Goal: Task Accomplishment & Management: Complete application form

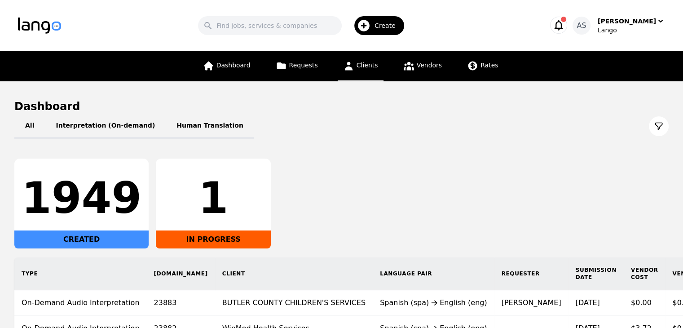
click at [352, 67] on icon at bounding box center [348, 65] width 11 height 11
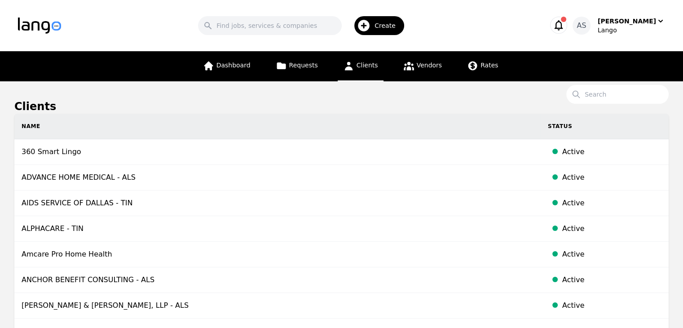
click at [372, 17] on div "Create" at bounding box center [380, 25] width 50 height 19
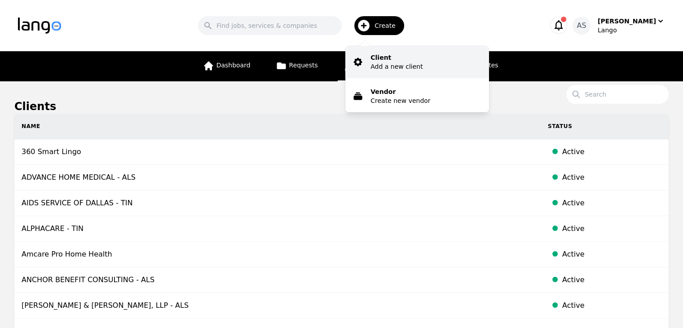
click at [407, 69] on p "Add a new client" at bounding box center [397, 66] width 52 height 9
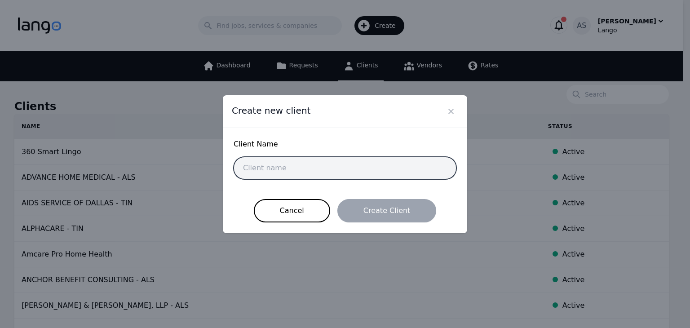
click at [391, 168] on input "text" at bounding box center [345, 168] width 223 height 22
paste input "GREP Southwest, LLC (Greystar)"
type input "GREP Southwest, LLC (Greystar)"
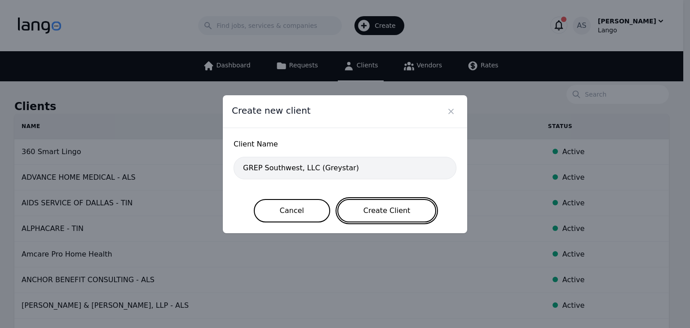
click at [376, 214] on button "Create Client" at bounding box center [386, 210] width 99 height 23
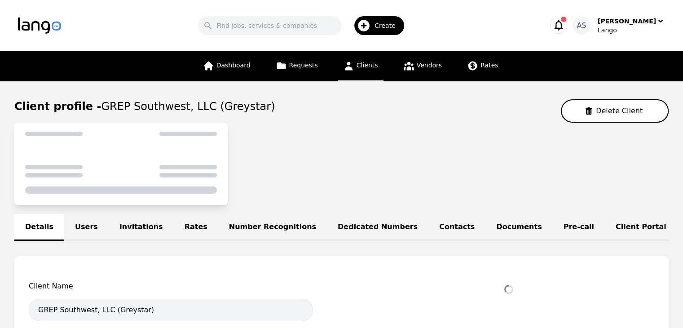
select select "active"
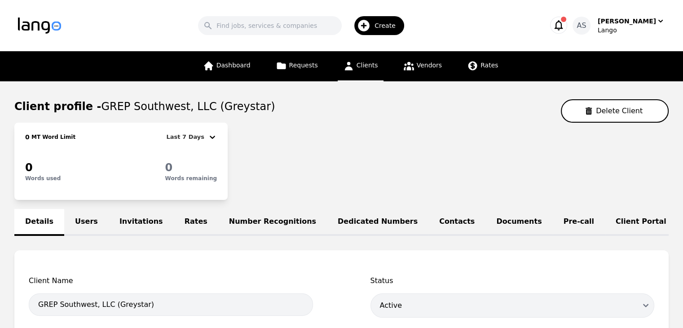
click at [83, 226] on link "Users" at bounding box center [86, 222] width 44 height 27
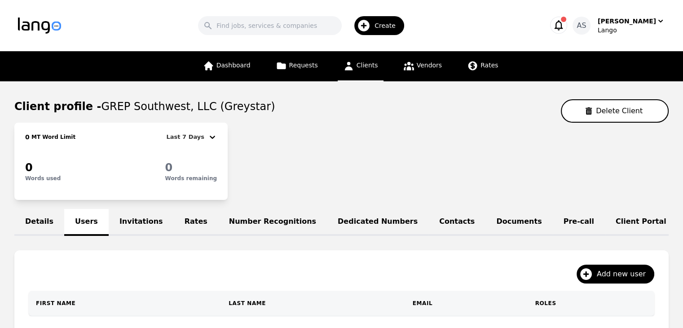
scroll to position [119, 0]
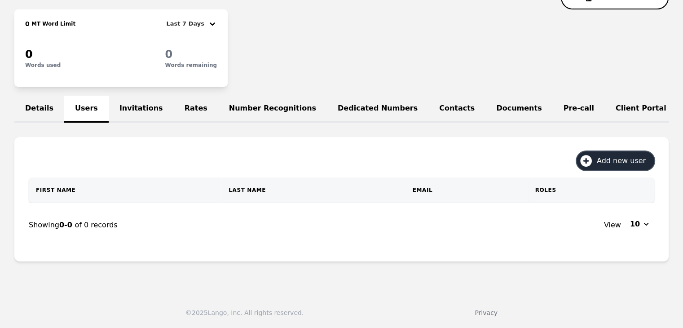
click at [633, 164] on span "Add new user" at bounding box center [624, 160] width 55 height 11
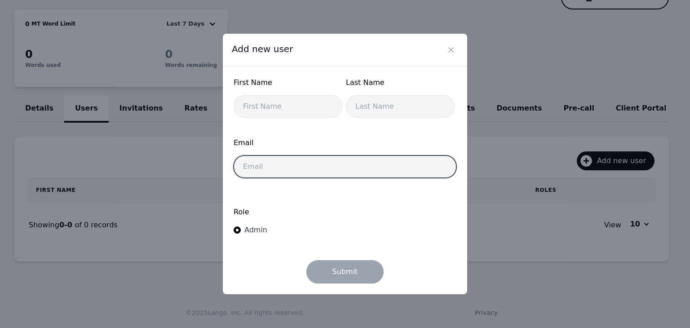
click at [341, 168] on input "email" at bounding box center [345, 166] width 223 height 22
paste input "kdanuser@greystar.com"
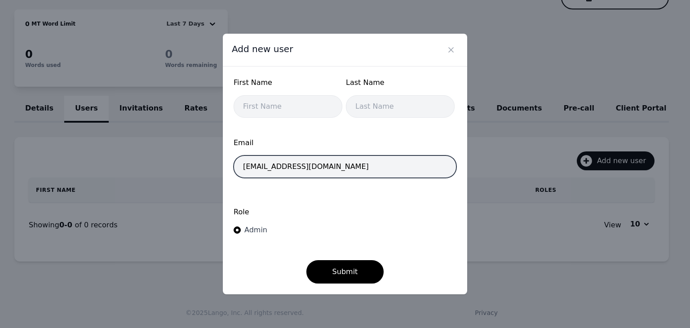
type input "kdanuser@greystar.com"
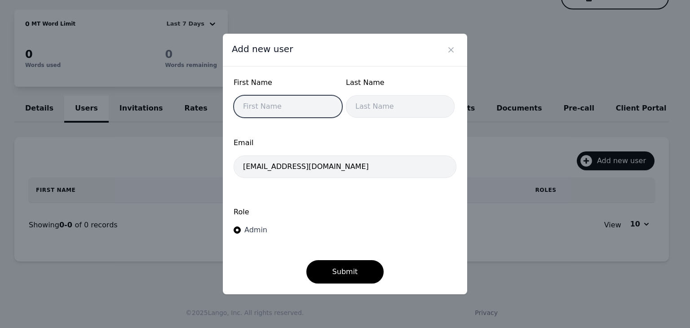
click at [308, 114] on input "text" at bounding box center [288, 106] width 109 height 22
type input "Kathleen"
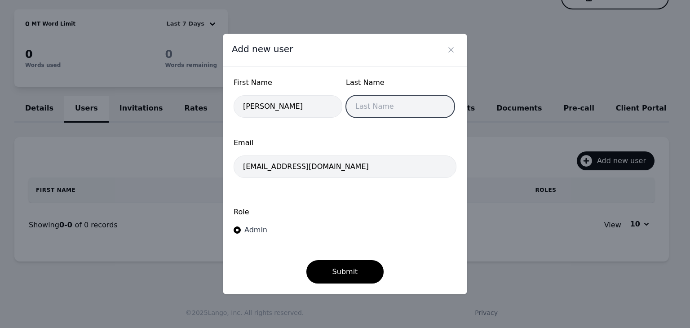
click at [408, 112] on input "text" at bounding box center [400, 106] width 109 height 22
type input "Danuser"
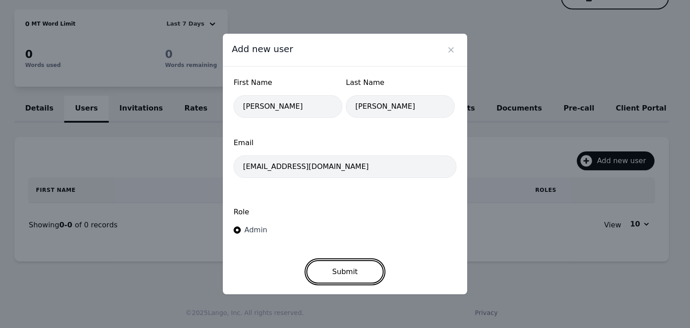
click at [342, 271] on button "Submit" at bounding box center [345, 271] width 78 height 23
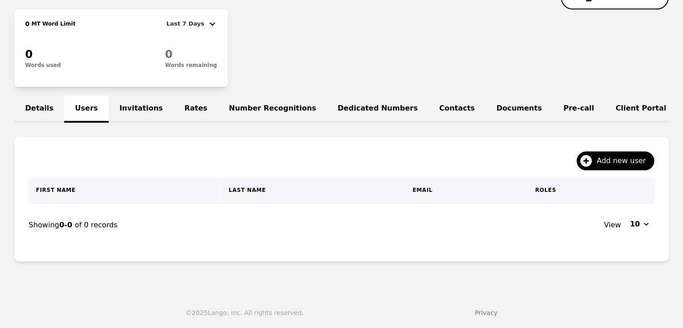
click at [82, 97] on div "Details Users Invitations Rates Number Recognitions Dedicated Numbers Contacts …" at bounding box center [341, 109] width 655 height 27
click at [85, 103] on div "Details Users Invitations Rates Number Recognitions Dedicated Numbers Contacts …" at bounding box center [341, 109] width 655 height 27
click at [119, 103] on link "Invitations" at bounding box center [141, 109] width 65 height 27
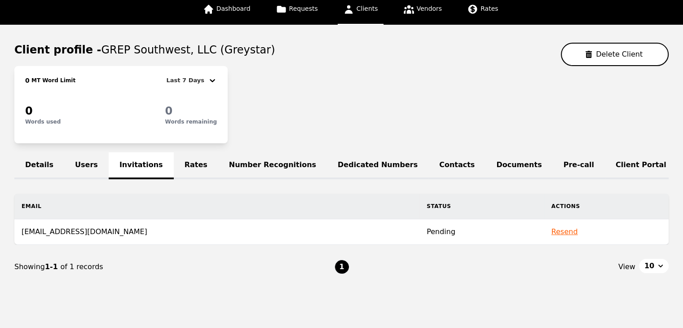
scroll to position [82, 0]
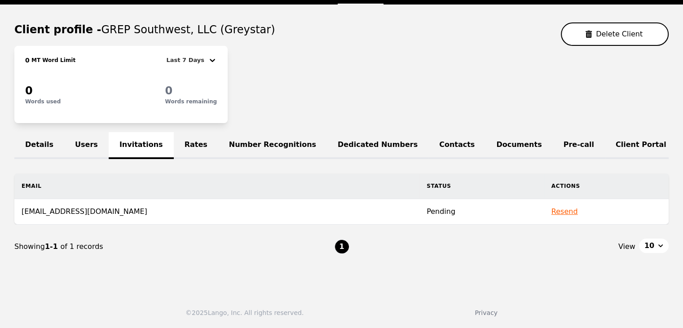
click at [86, 141] on link "Users" at bounding box center [86, 145] width 44 height 27
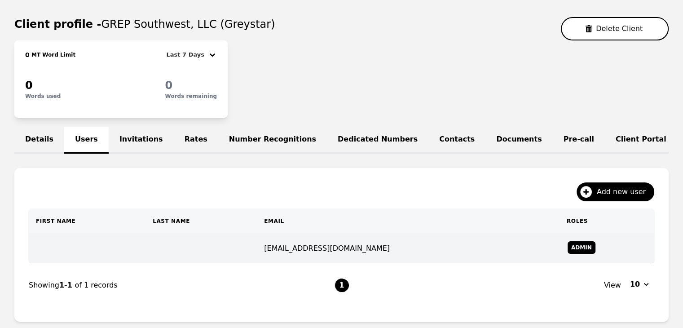
click at [322, 257] on td "kdanuser@greystar.com" at bounding box center [408, 248] width 303 height 29
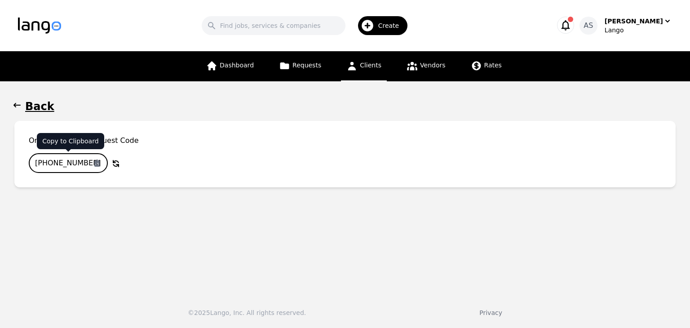
click at [80, 159] on input "904-8969-524" at bounding box center [68, 163] width 79 height 20
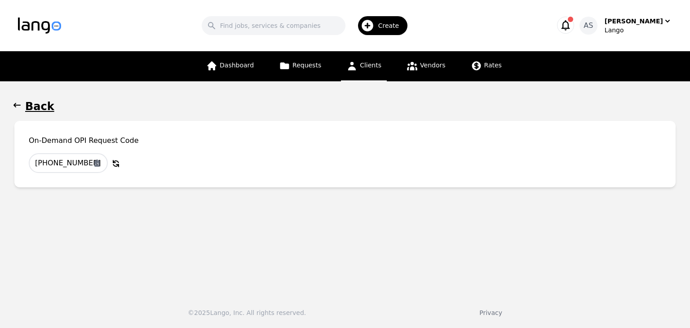
click at [20, 105] on icon "button" at bounding box center [16, 105] width 7 height 4
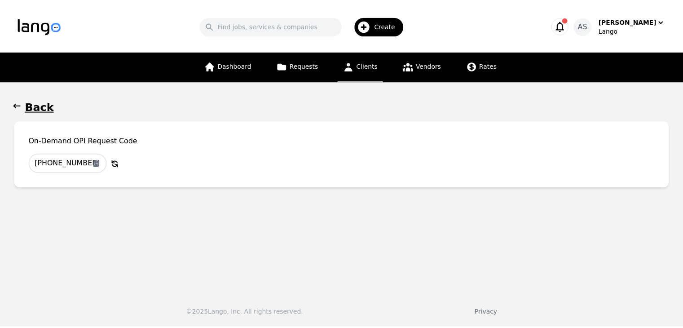
scroll to position [82, 0]
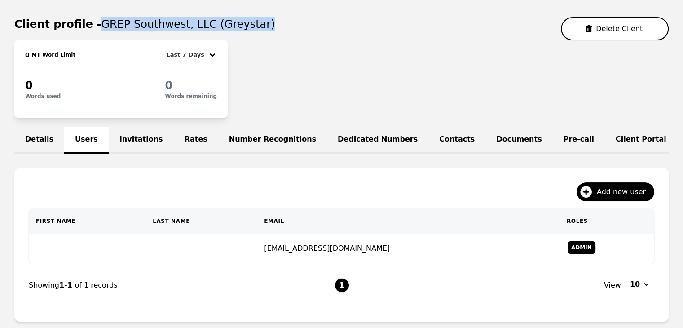
drag, startPoint x: 91, startPoint y: 24, endPoint x: 244, endPoint y: 24, distance: 153.2
click at [244, 24] on div "Client profile - GREP Southwest, LLC (Greystar) Delete Client" at bounding box center [341, 28] width 655 height 23
copy span "GREP Southwest, LLC (Greystar)"
click at [321, 34] on div "Client profile - GREP Southwest, LLC (Greystar) Delete Client" at bounding box center [341, 28] width 655 height 23
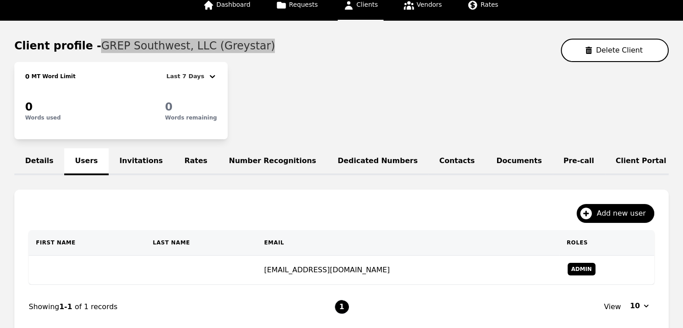
scroll to position [45, 0]
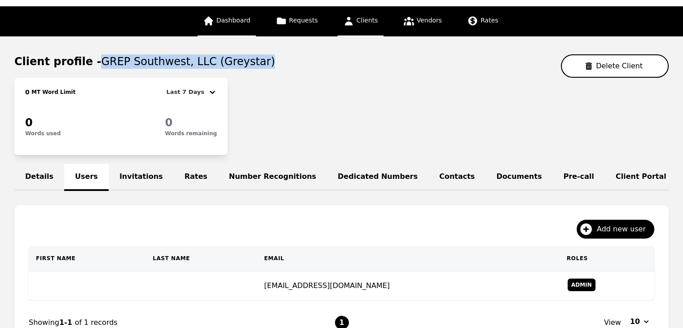
click at [246, 18] on span "Dashboard" at bounding box center [234, 20] width 34 height 7
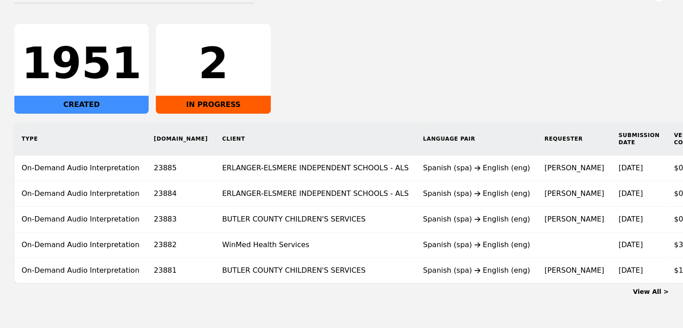
scroll to position [168, 0]
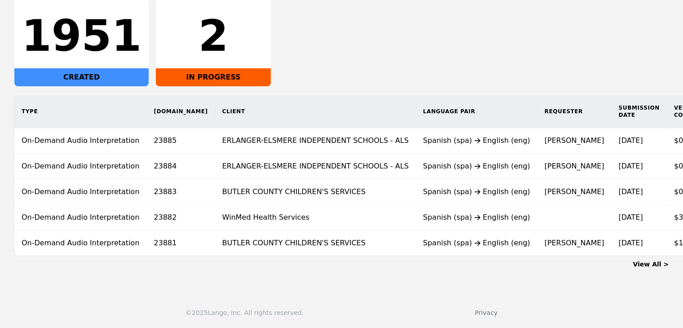
click at [652, 265] on link "View All >" at bounding box center [651, 264] width 36 height 7
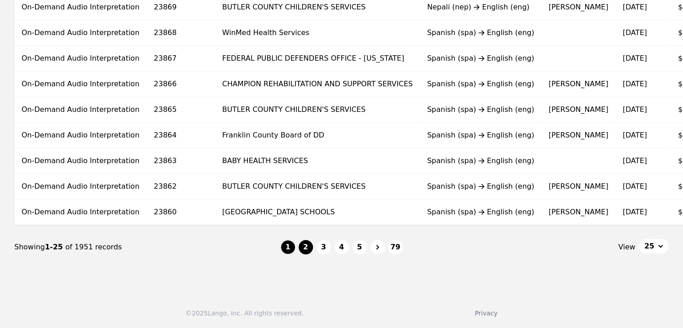
scroll to position [602, 0]
click at [308, 243] on button "2" at bounding box center [306, 247] width 14 height 14
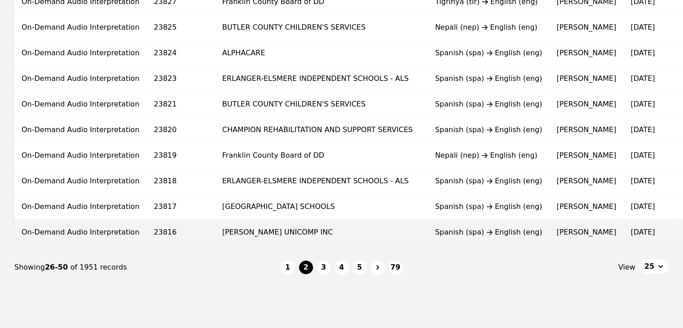
scroll to position [602, 0]
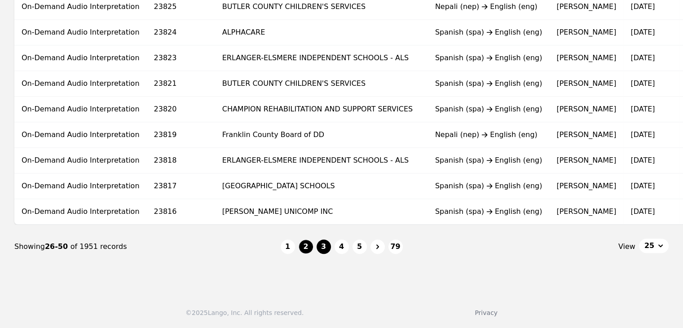
click at [319, 248] on button "3" at bounding box center [324, 247] width 14 height 14
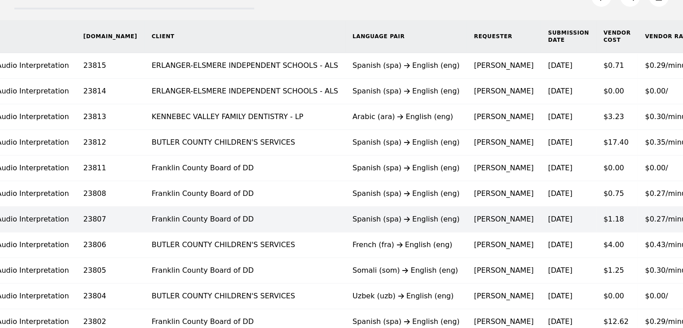
scroll to position [135, 0]
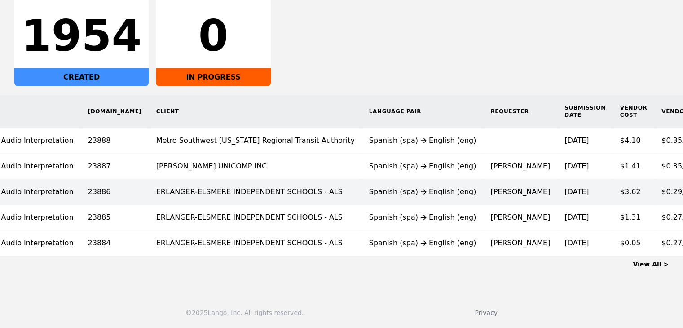
scroll to position [123, 0]
